Goal: Information Seeking & Learning: Find specific page/section

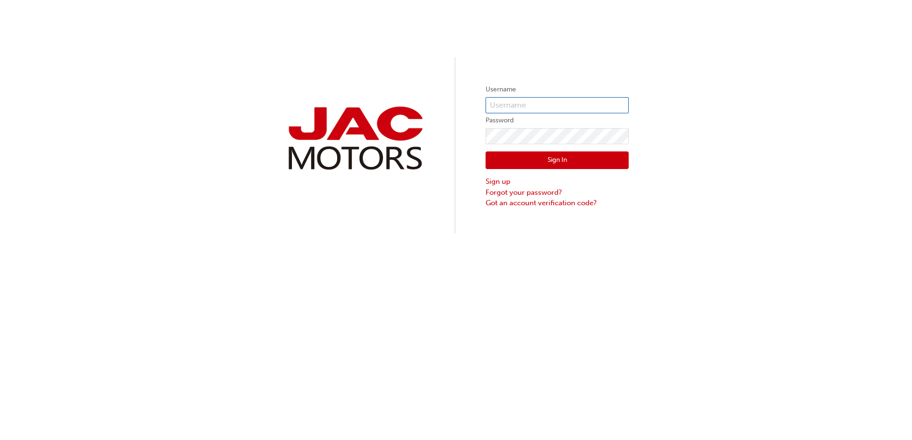
click at [500, 103] on input "text" at bounding box center [556, 105] width 143 height 16
paste input "HP1046"
type input "HP1046"
click at [520, 164] on button "Sign In" at bounding box center [556, 161] width 143 height 18
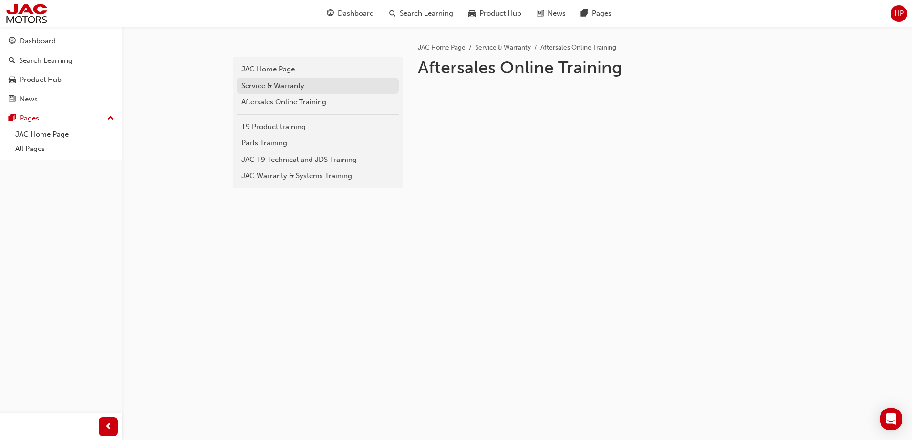
click at [294, 85] on div "Service & Warranty" at bounding box center [317, 86] width 153 height 11
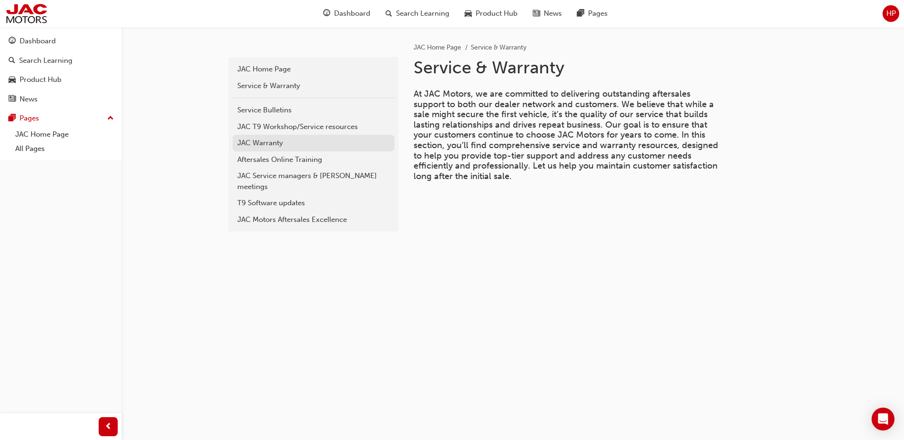
click at [259, 141] on div "JAC Warranty" at bounding box center [313, 143] width 153 height 11
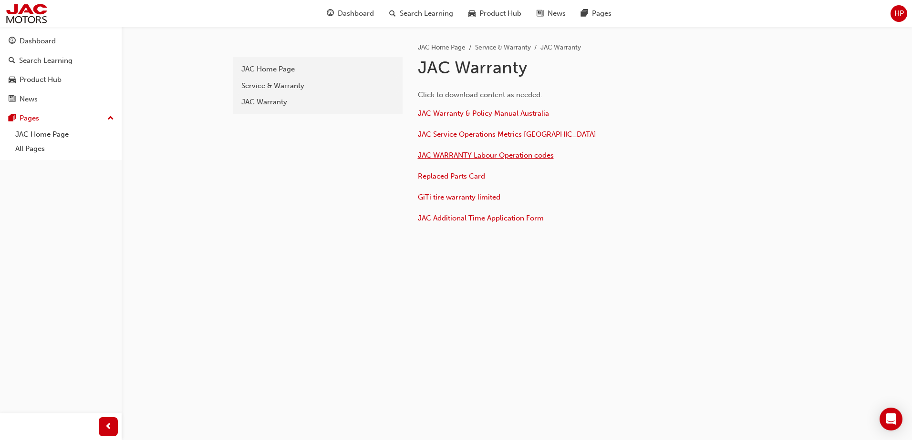
click at [456, 156] on span "JAC WARRANTY Labour Operation codes" at bounding box center [486, 155] width 136 height 9
